Goal: Transaction & Acquisition: Obtain resource

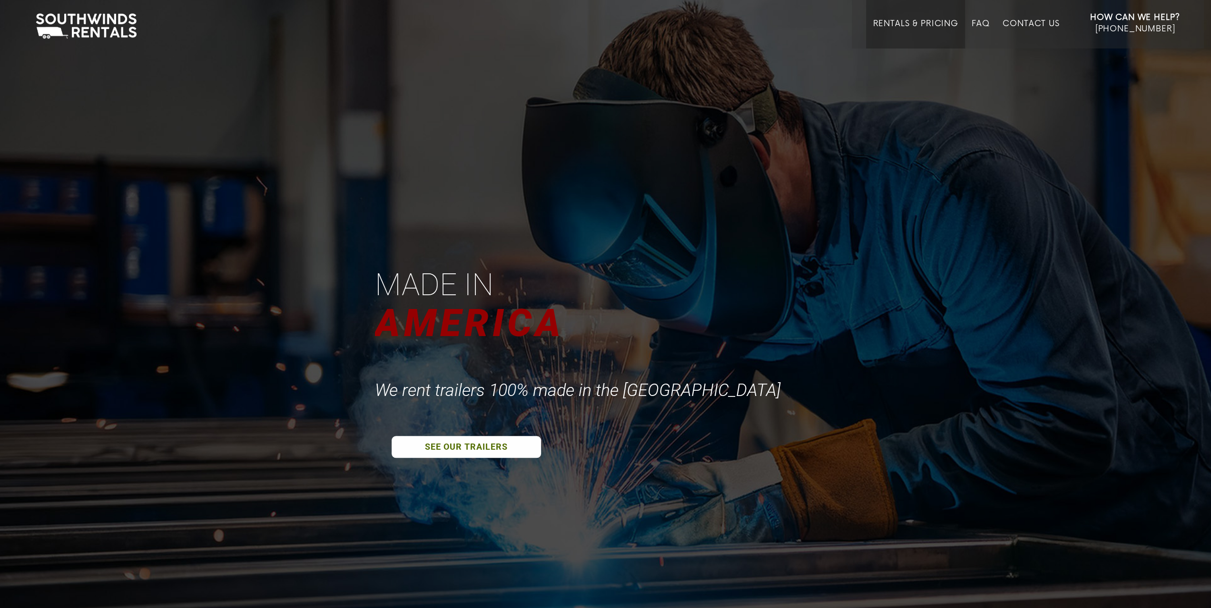
click at [890, 20] on link "Rentals & Pricing" at bounding box center [914, 33] width 85 height 29
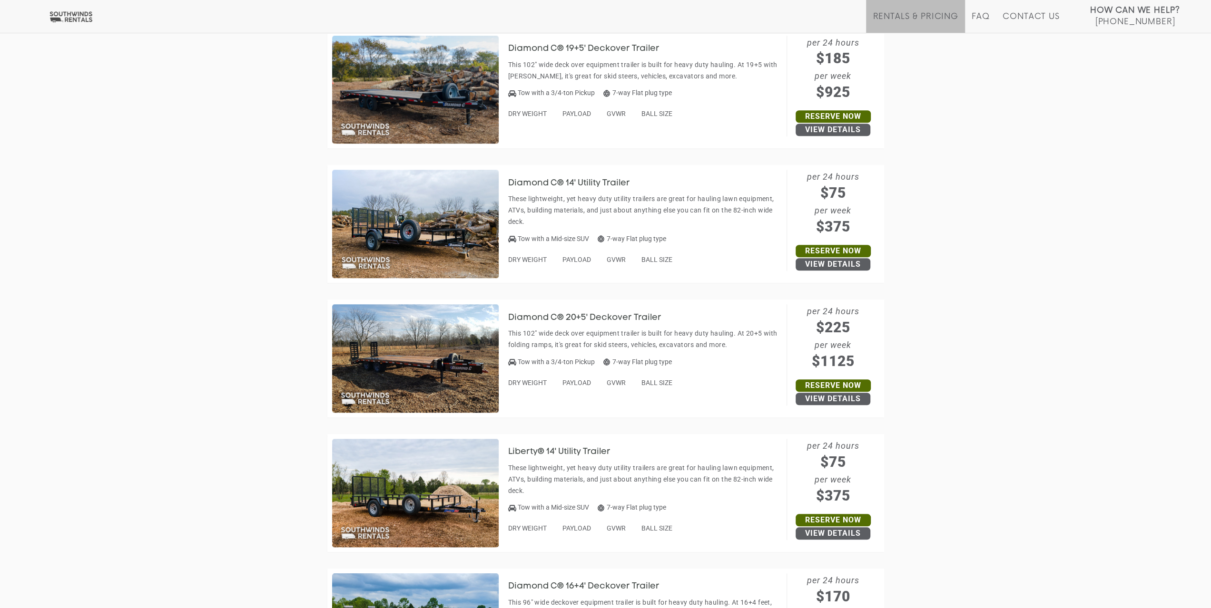
scroll to position [729, 0]
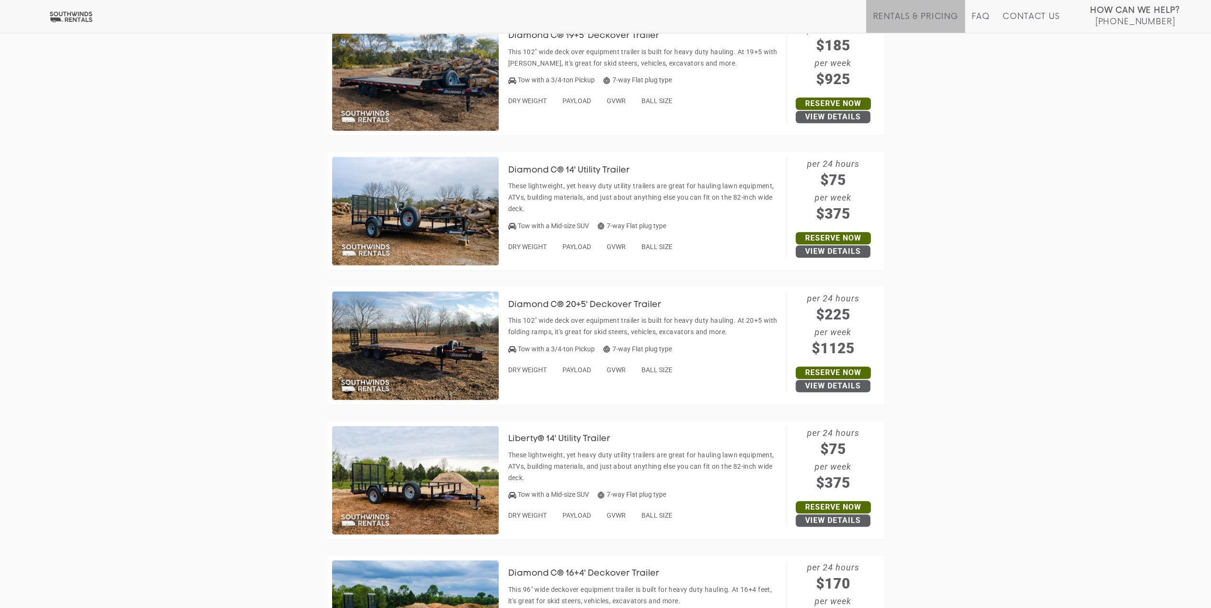
click at [576, 167] on h3 "Diamond C® 14' Utility Trailer" at bounding box center [576, 171] width 136 height 10
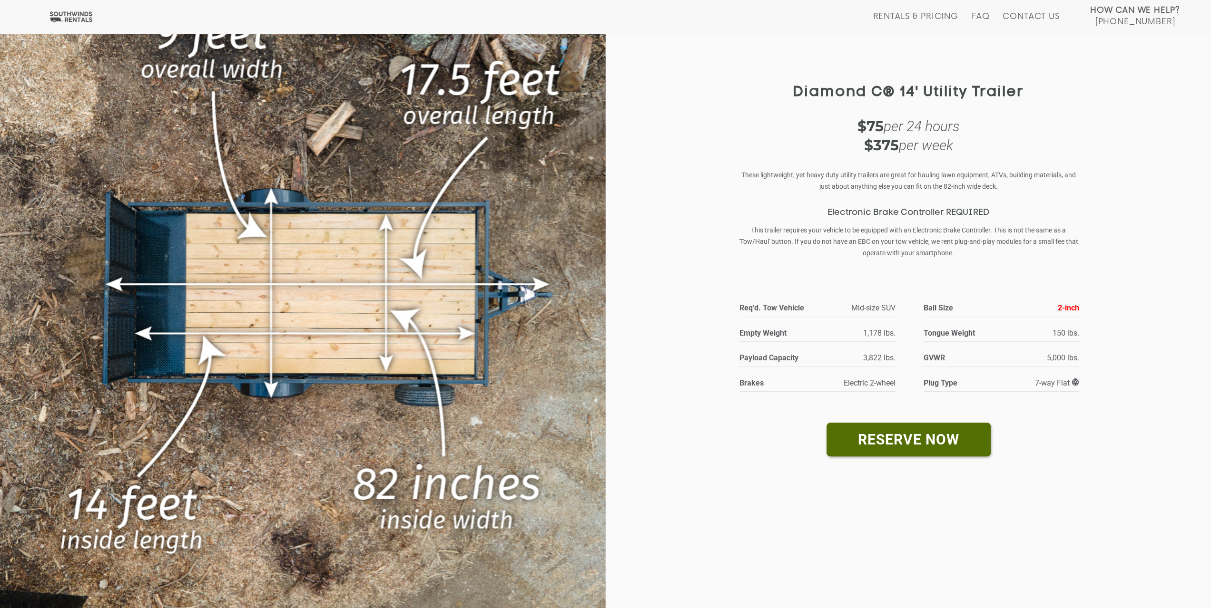
scroll to position [95, 0]
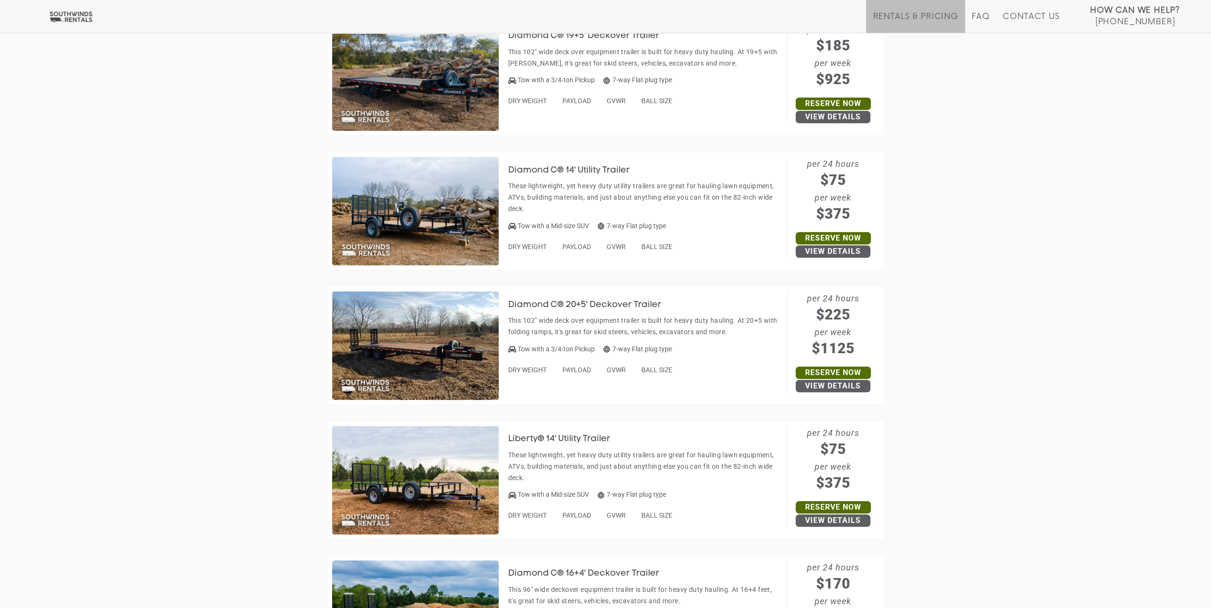
drag, startPoint x: 942, startPoint y: 193, endPoint x: 931, endPoint y: 208, distance: 18.4
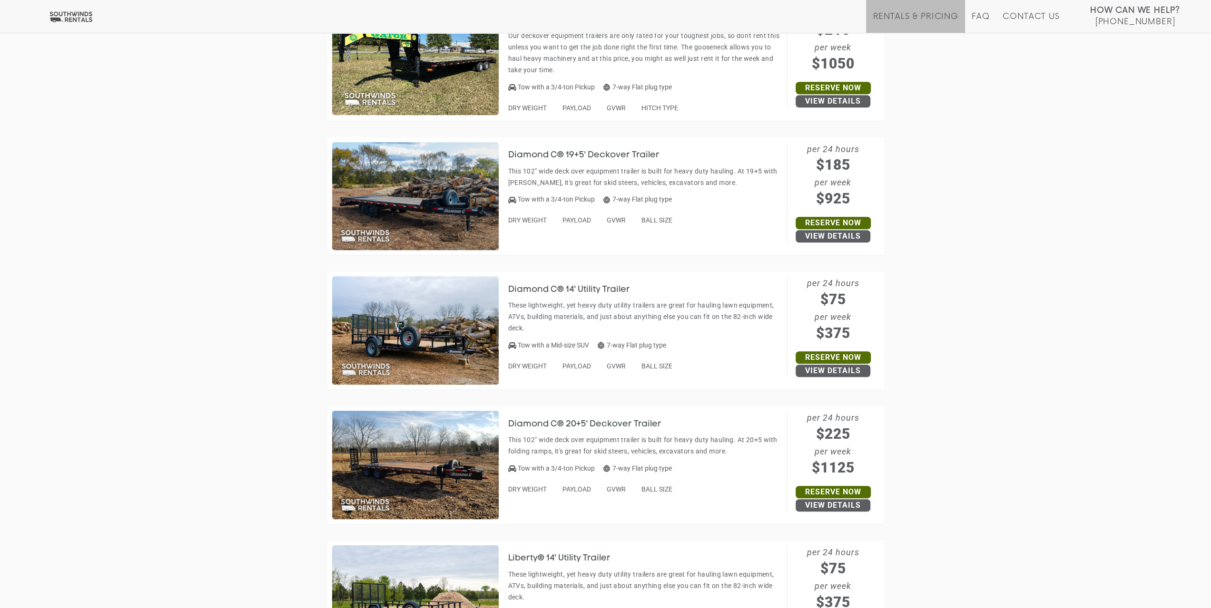
scroll to position [602, 0]
